Goal: Information Seeking & Learning: Learn about a topic

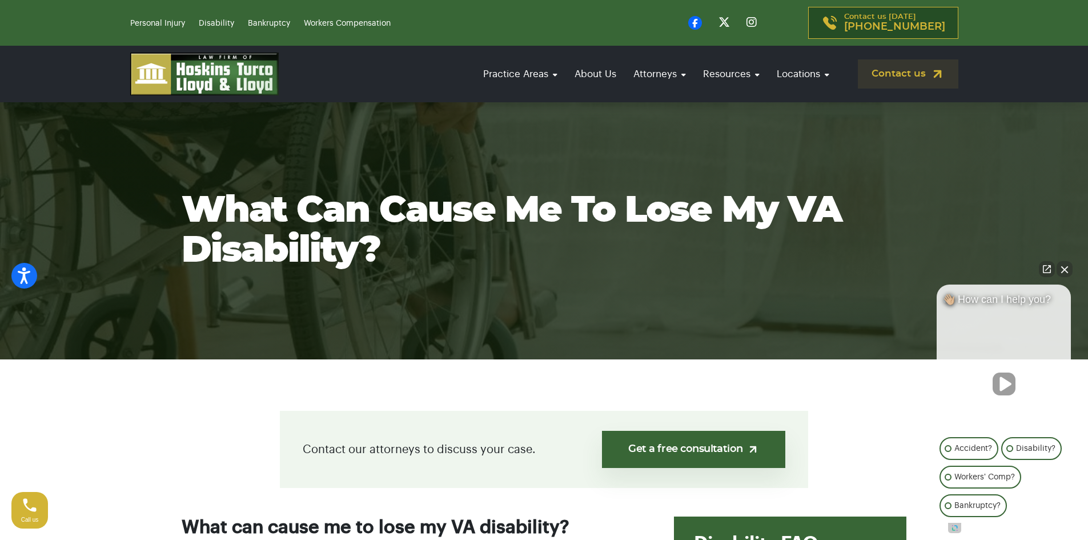
scroll to position [57, 0]
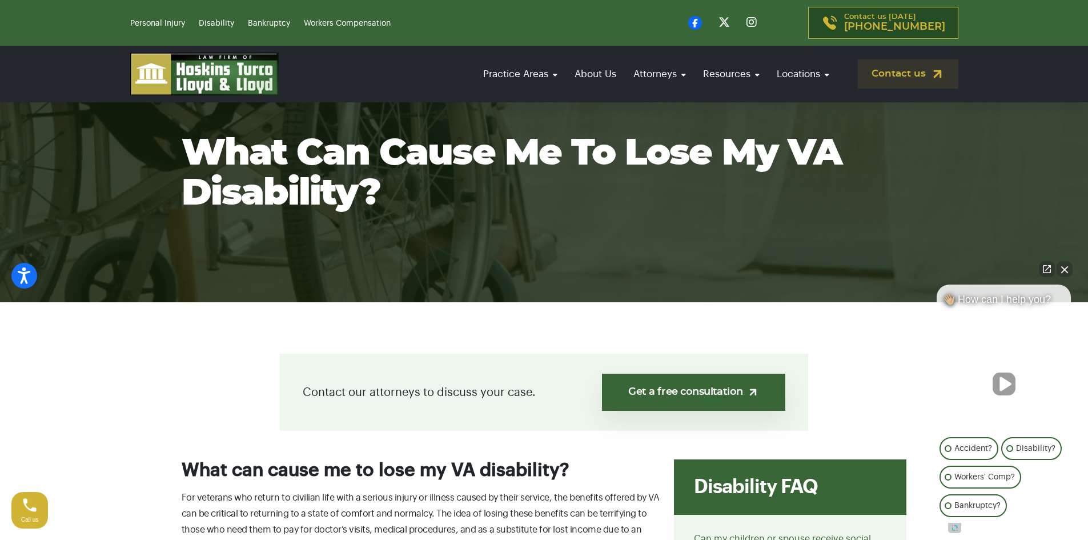
click at [1064, 264] on button "Close Intaker Chat Widget" at bounding box center [1064, 269] width 16 height 16
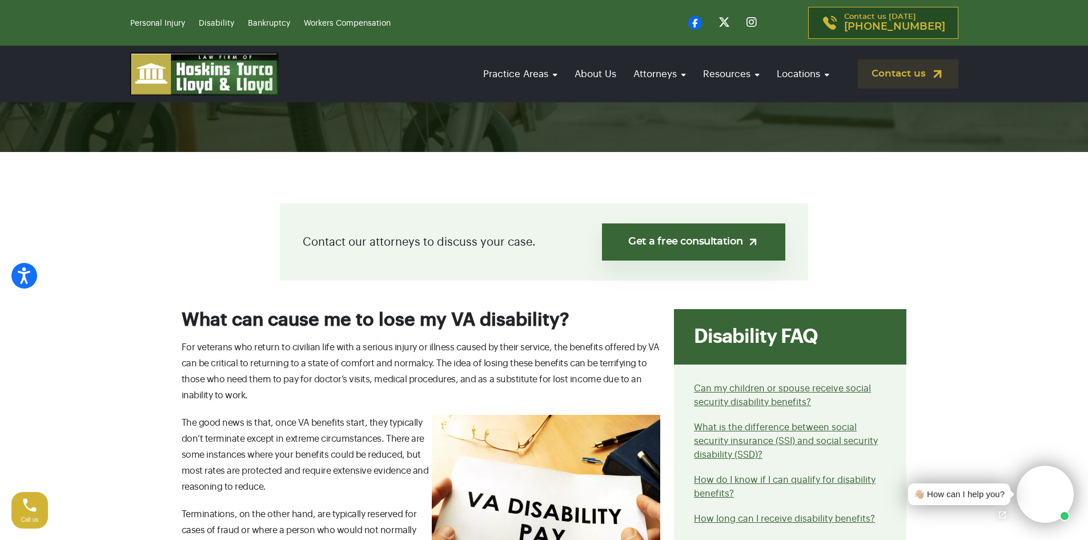
scroll to position [228, 0]
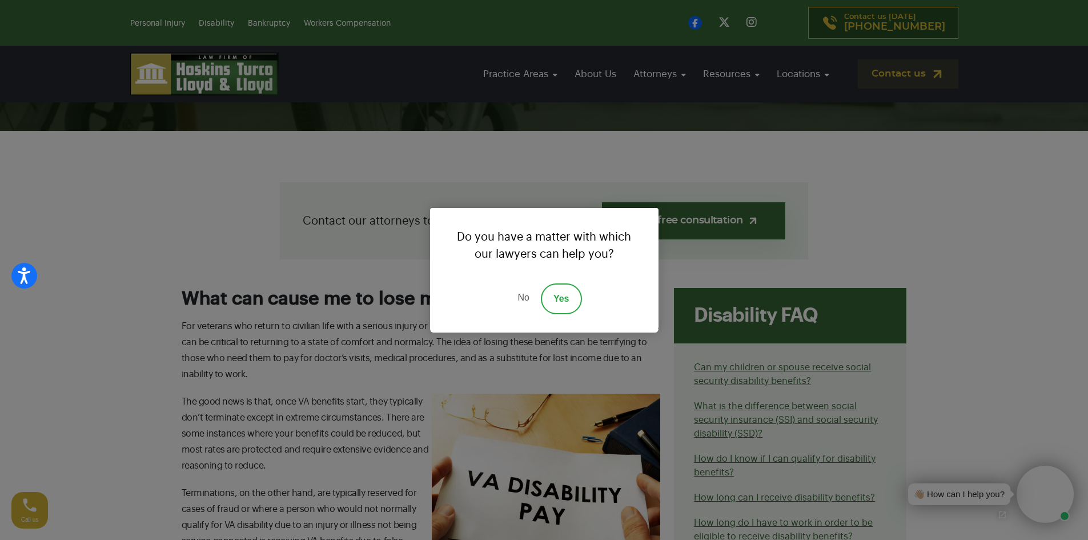
click at [566, 301] on link "Yes" at bounding box center [561, 298] width 41 height 31
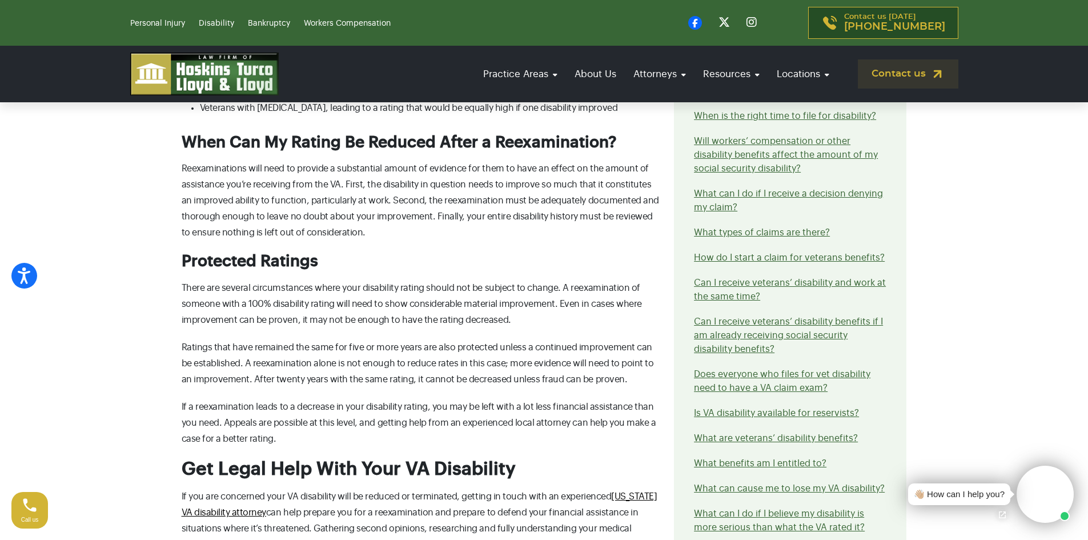
scroll to position [1027, 0]
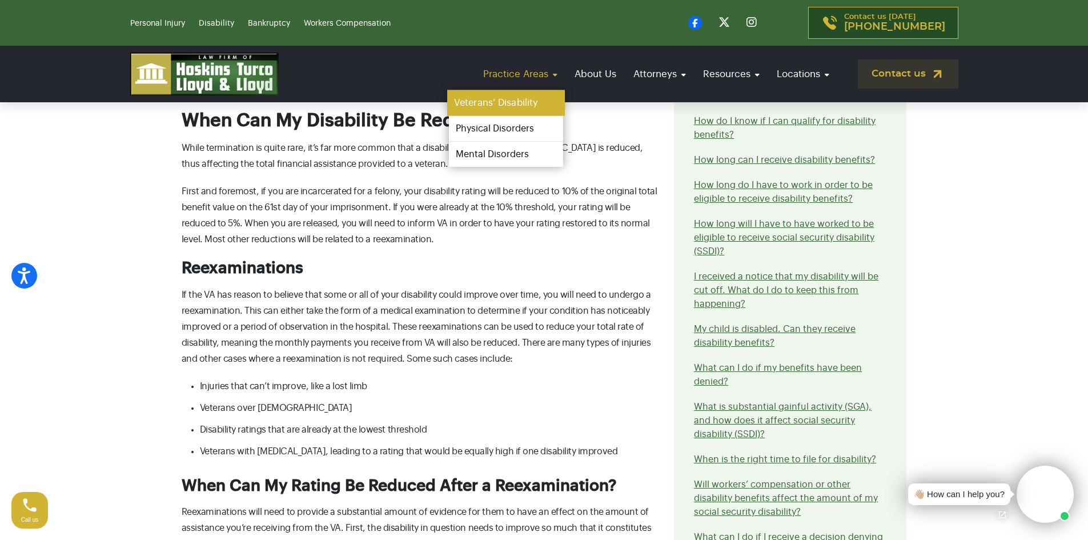
click at [498, 95] on link "Veterans’ Disability" at bounding box center [506, 103] width 118 height 26
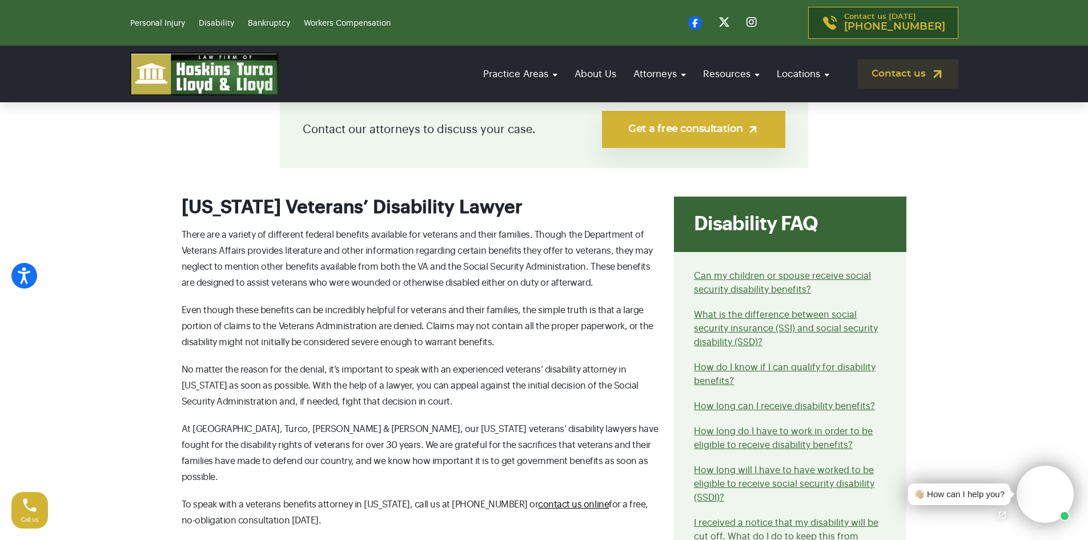
scroll to position [171, 0]
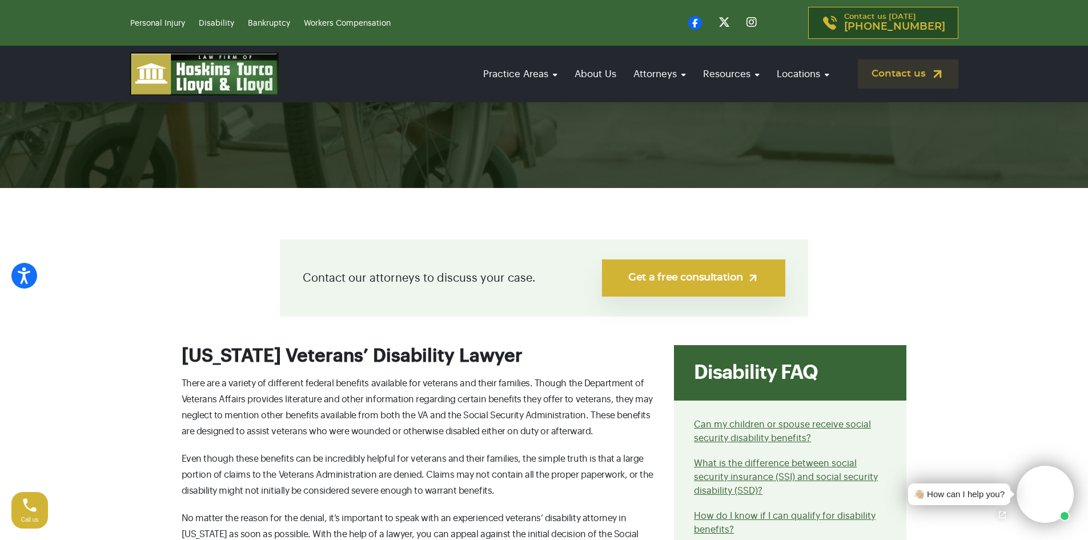
click at [710, 281] on link "Get a free consultation" at bounding box center [693, 277] width 183 height 37
